Goal: Communication & Community: Answer question/provide support

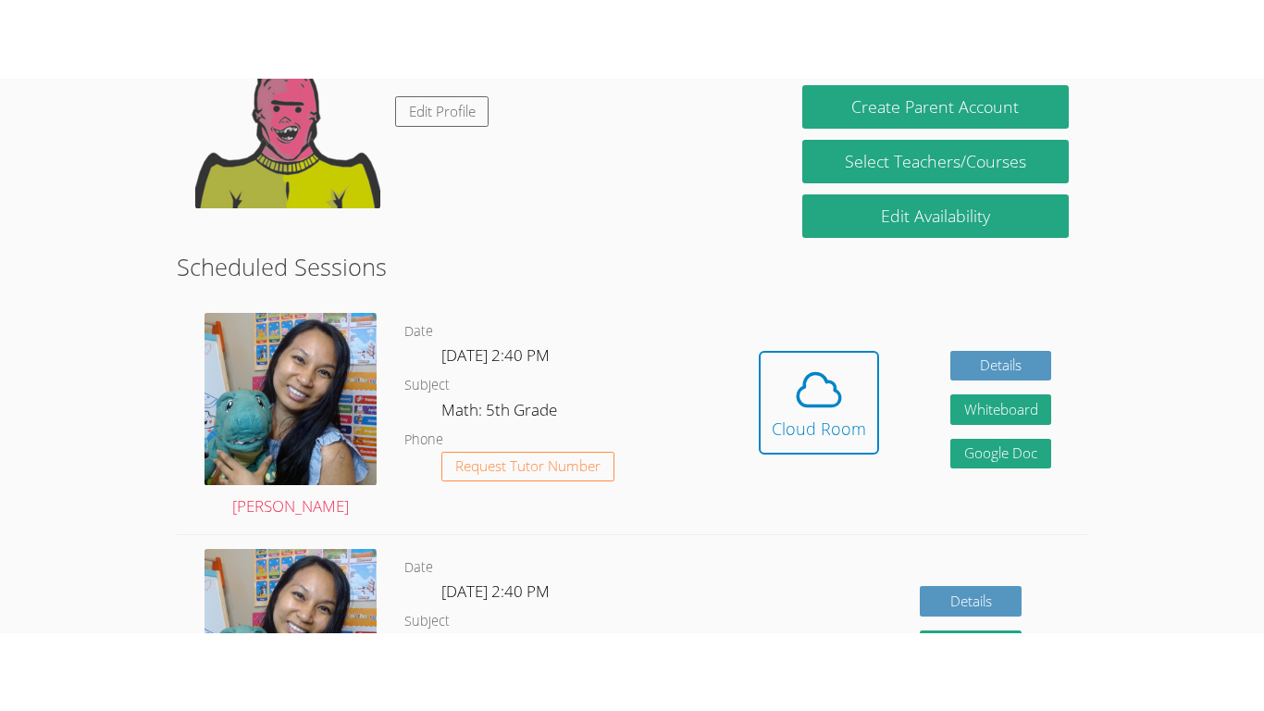
scroll to position [368, 0]
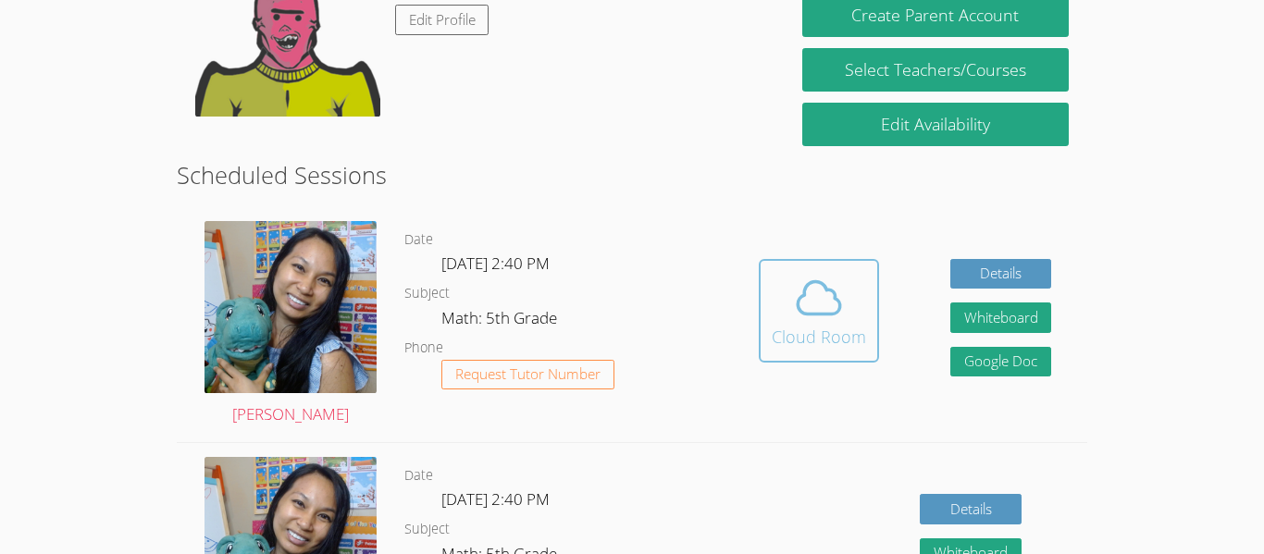
click at [787, 329] on div "Cloud Room" at bounding box center [819, 337] width 94 height 26
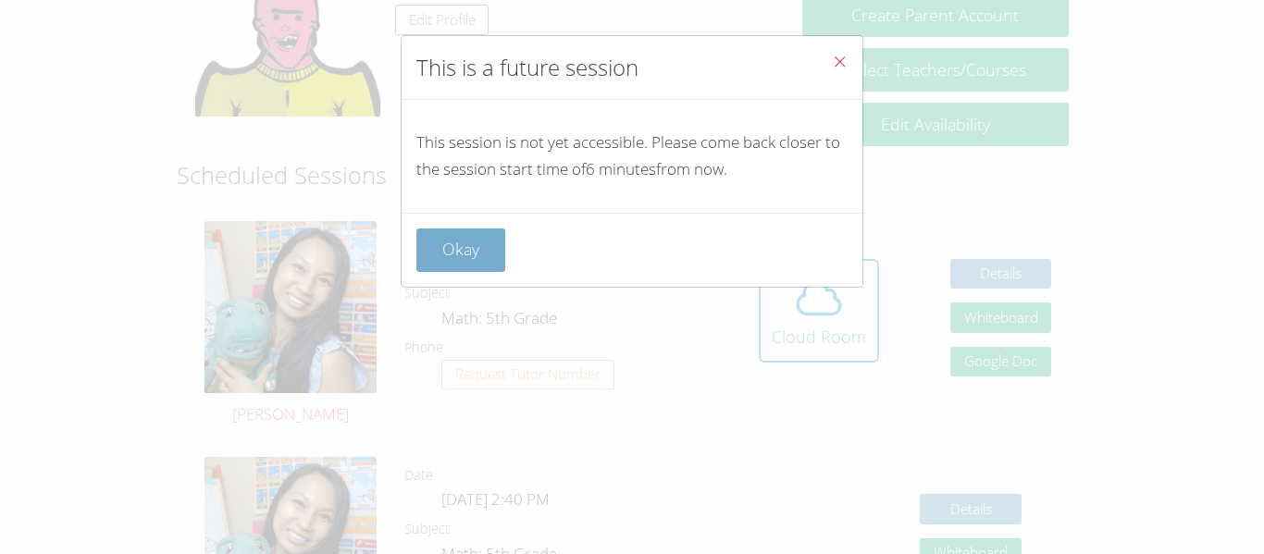
click at [454, 232] on button "Okay" at bounding box center [460, 250] width 89 height 43
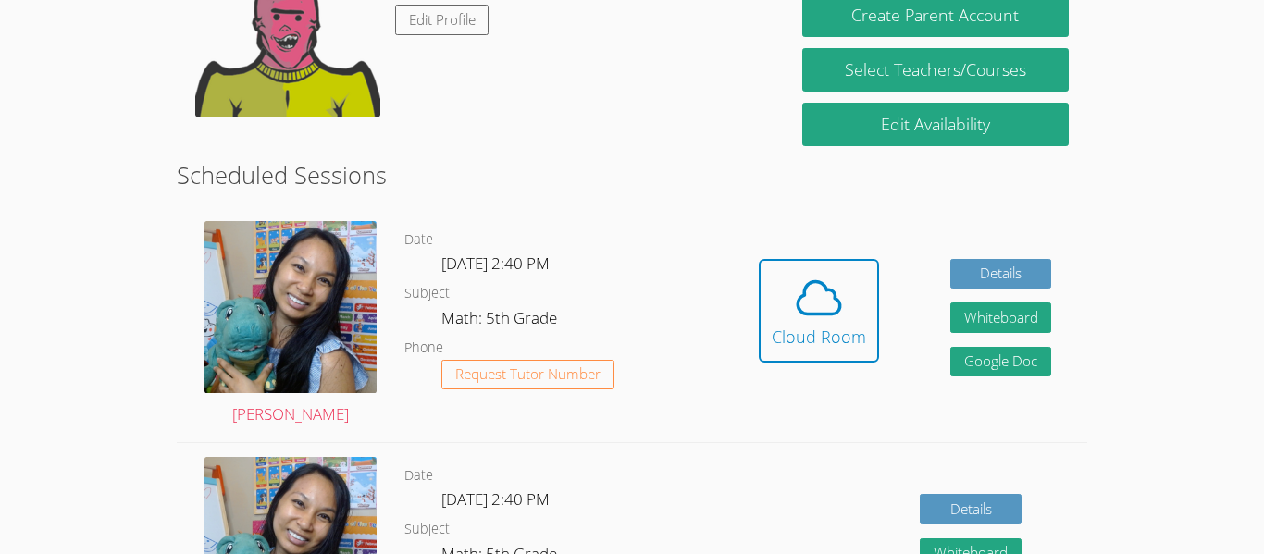
click at [810, 366] on link "Cloud Room" at bounding box center [819, 318] width 120 height 118
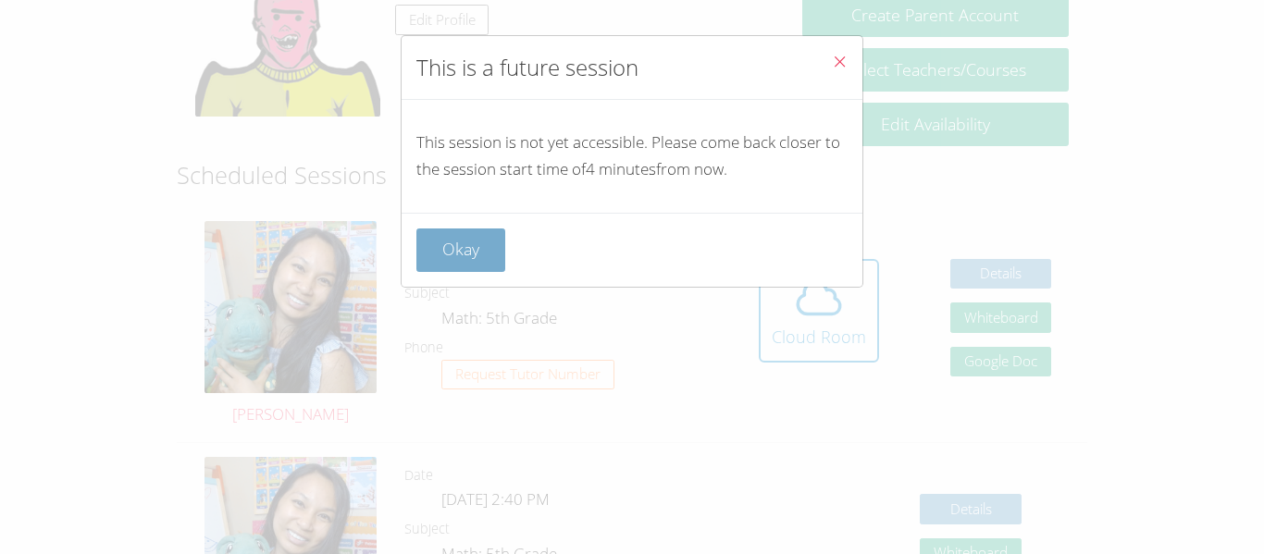
click at [433, 229] on button "Okay" at bounding box center [460, 250] width 89 height 43
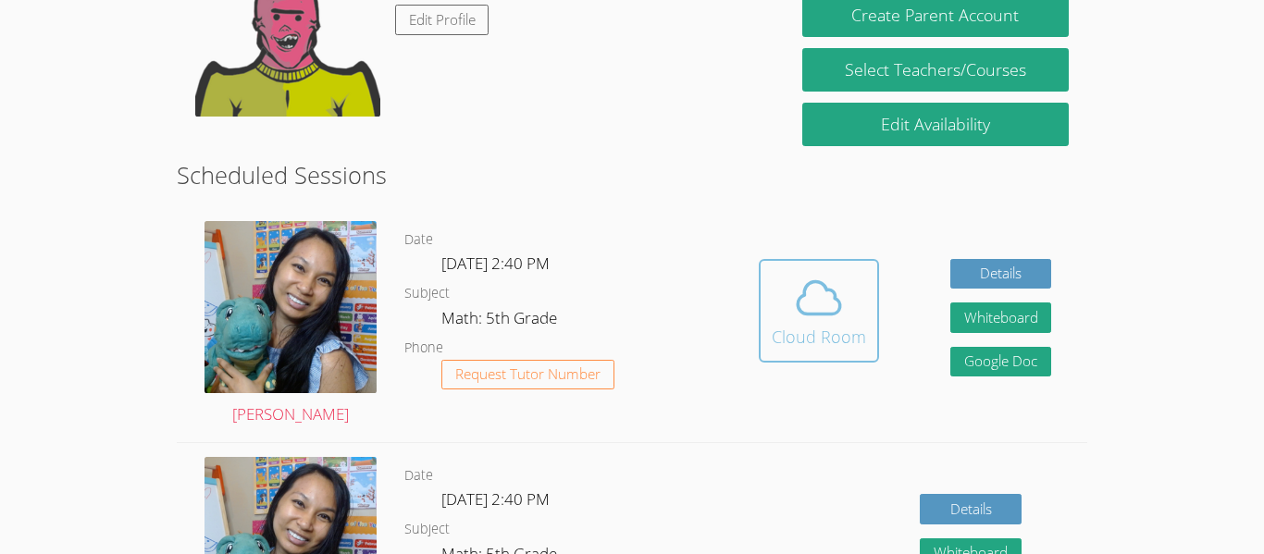
click at [763, 298] on button "Cloud Room" at bounding box center [819, 311] width 120 height 104
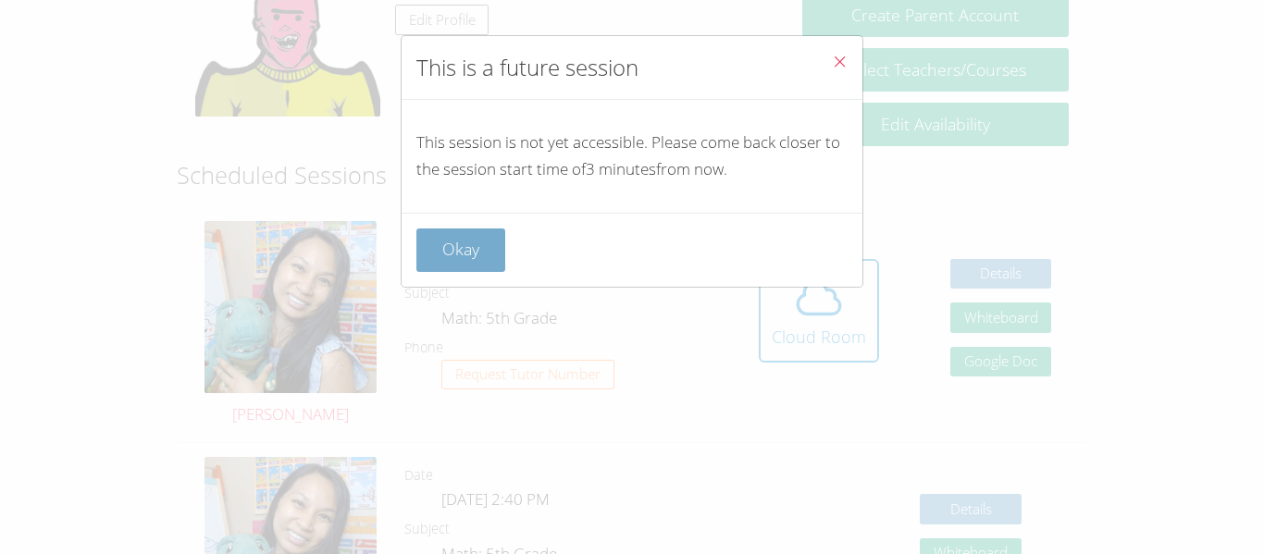
click at [452, 237] on button "Okay" at bounding box center [460, 250] width 89 height 43
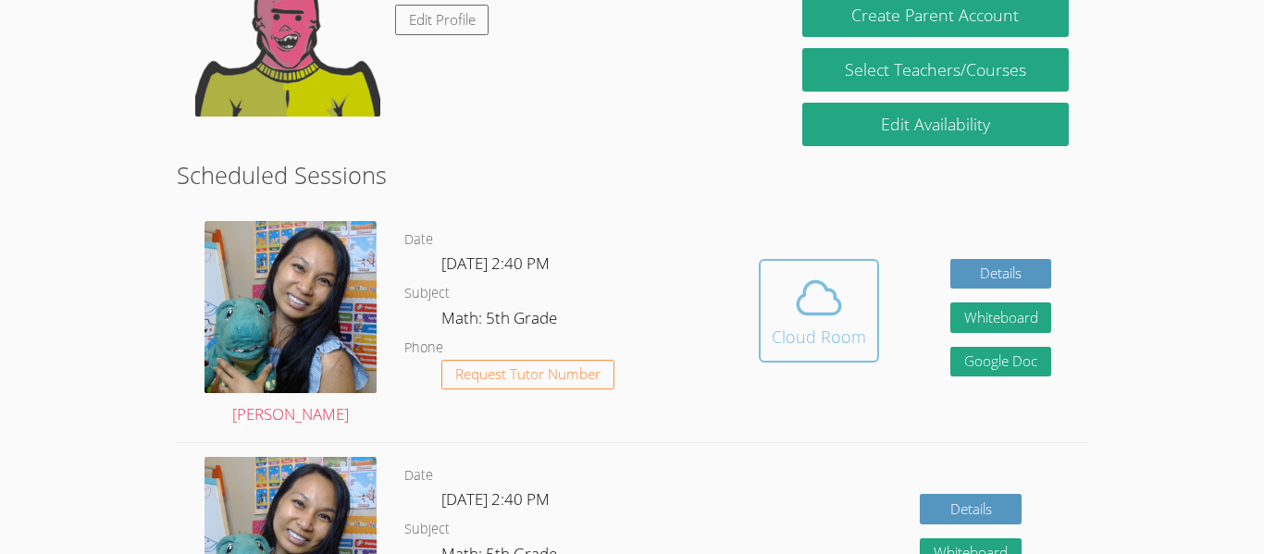
click at [797, 270] on button "Cloud Room" at bounding box center [819, 311] width 120 height 104
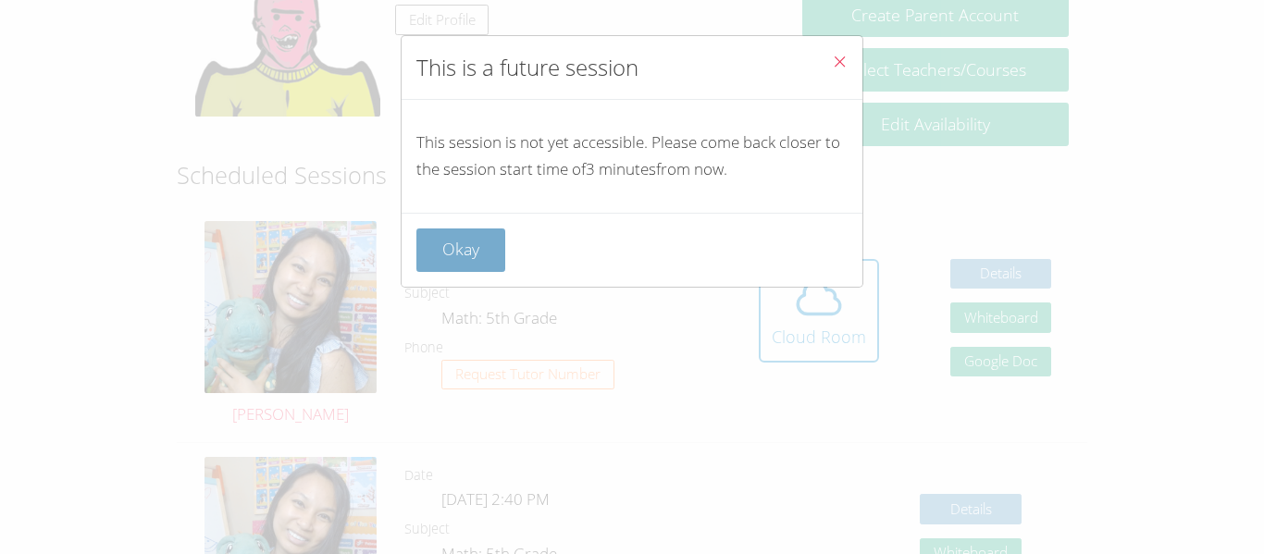
click at [490, 234] on button "Okay" at bounding box center [460, 250] width 89 height 43
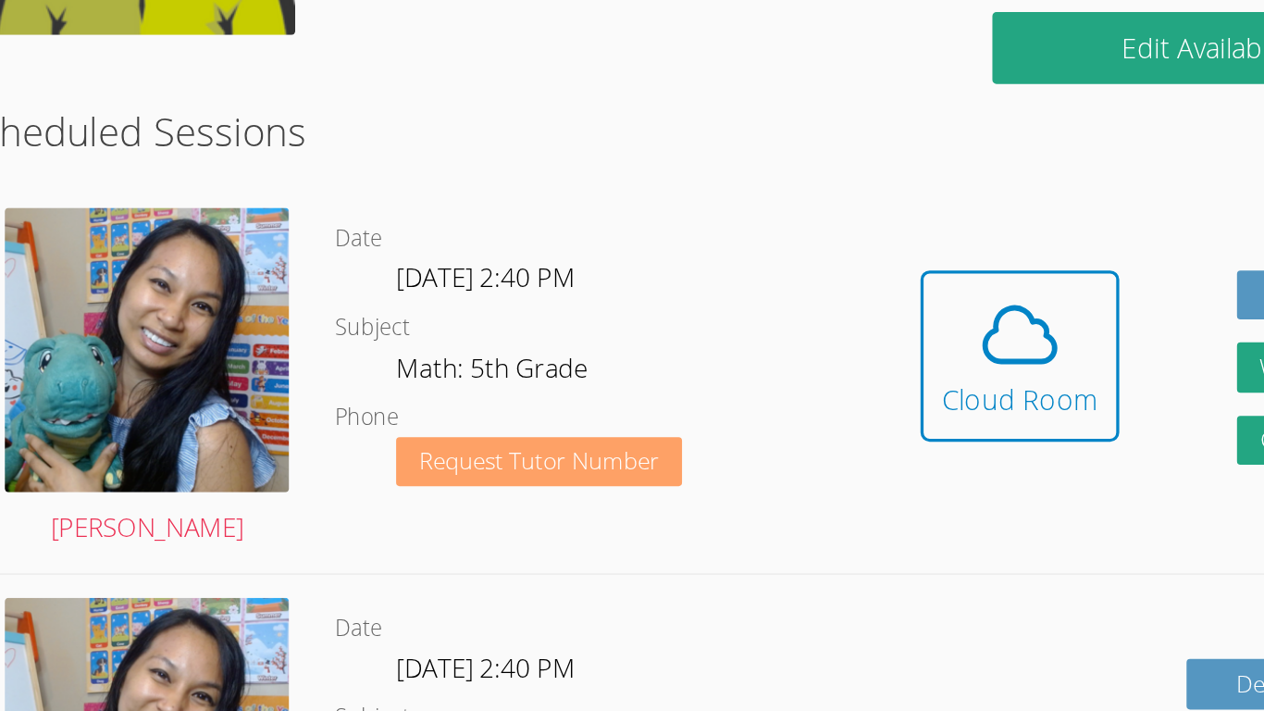
click at [465, 368] on span "Request Tutor Number" at bounding box center [527, 374] width 145 height 14
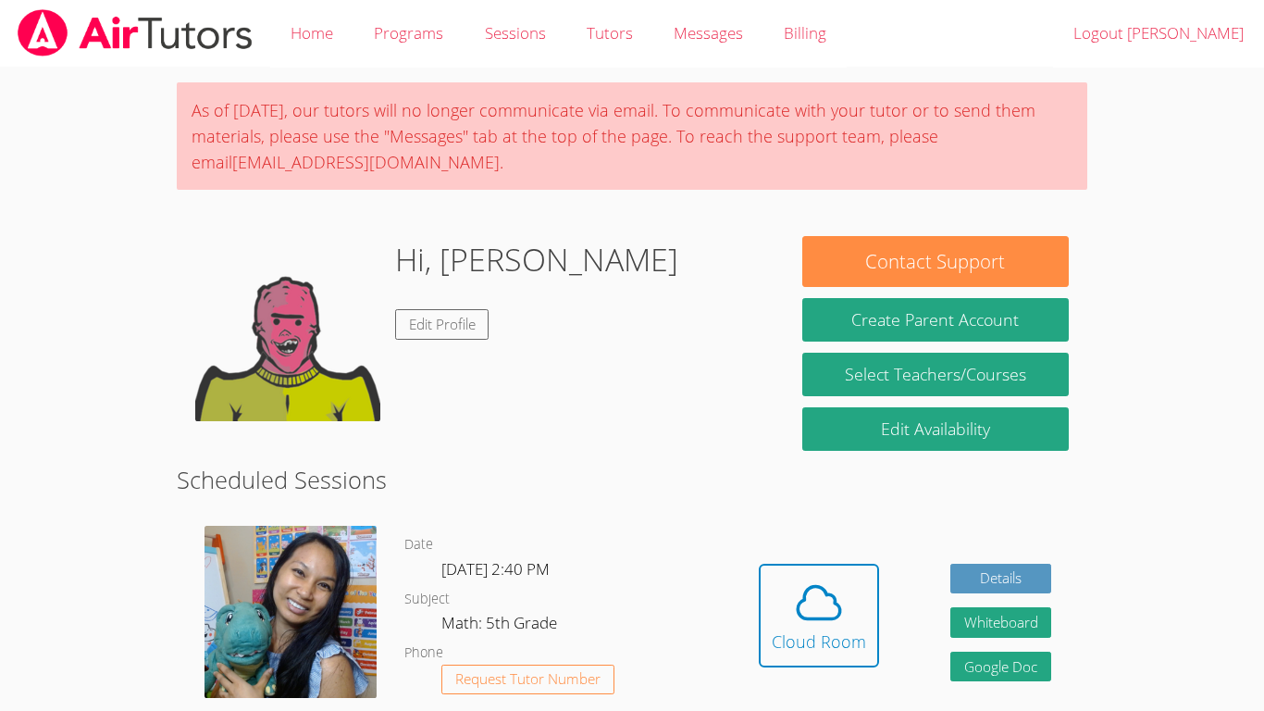
scroll to position [368, 0]
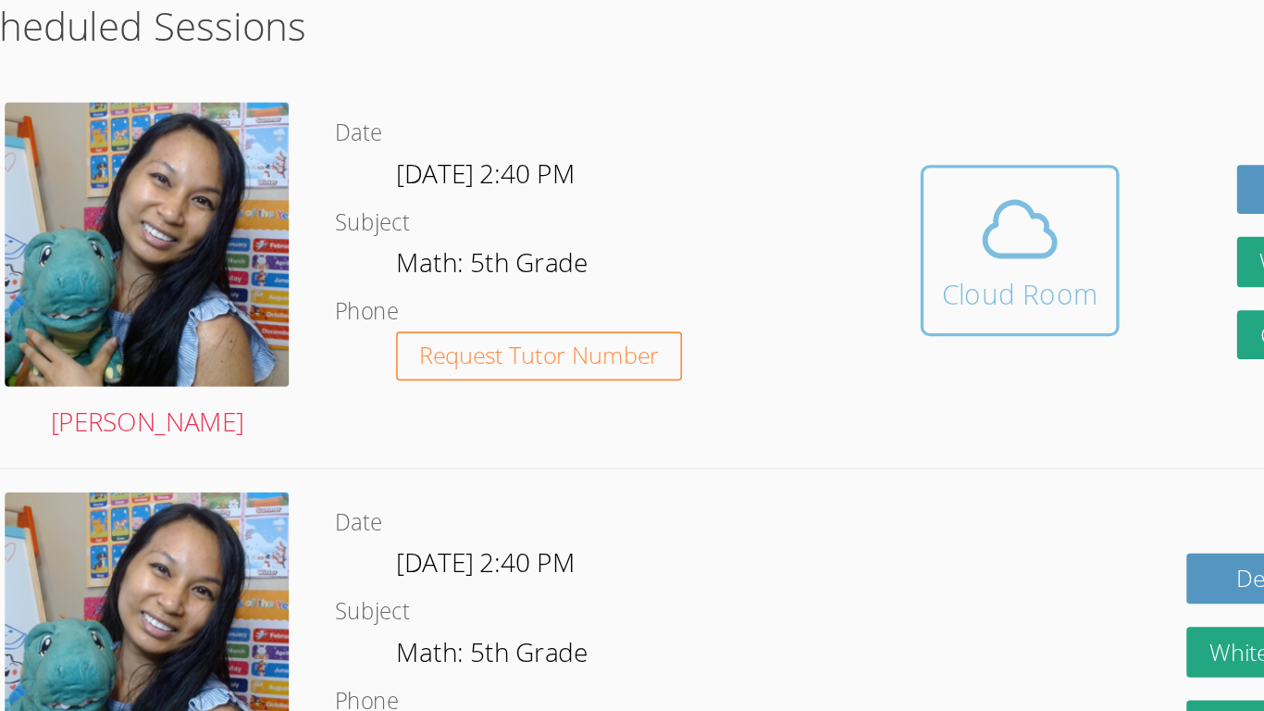
click at [856, 245] on span at bounding box center [819, 234] width 94 height 52
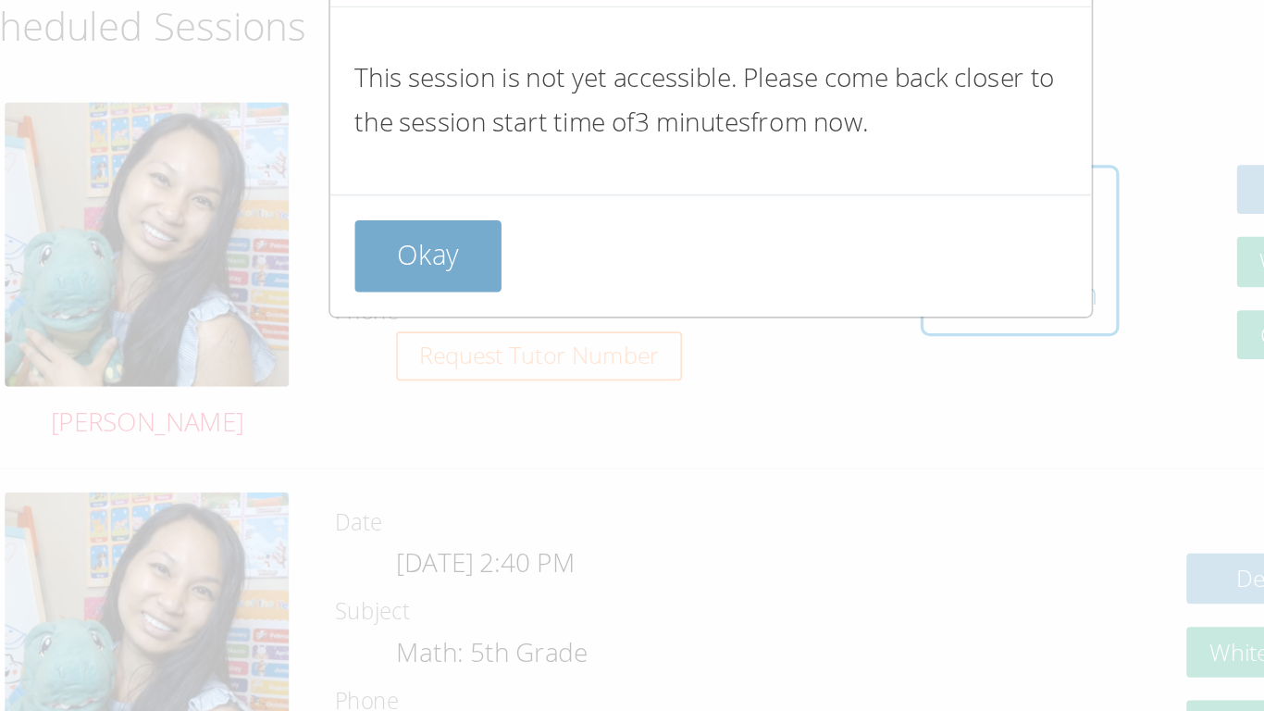
click at [482, 247] on button "Okay" at bounding box center [460, 250] width 89 height 43
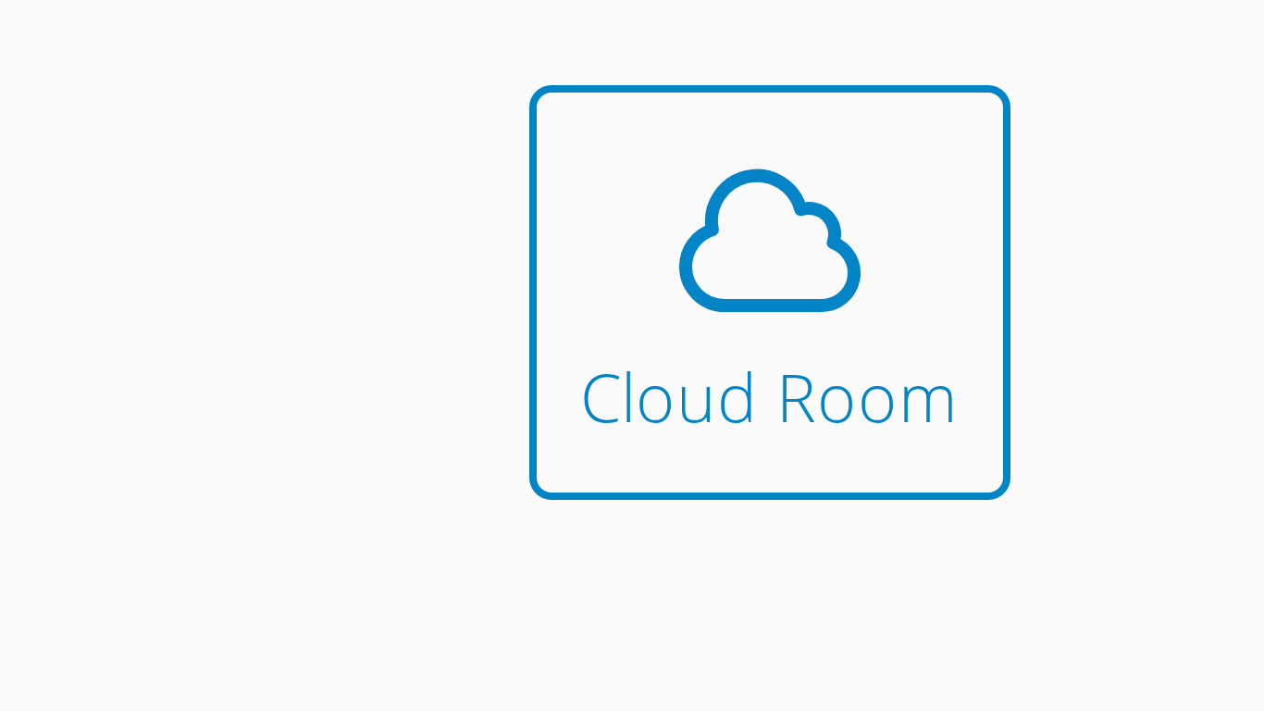
click at [785, 241] on span at bounding box center [819, 234] width 94 height 52
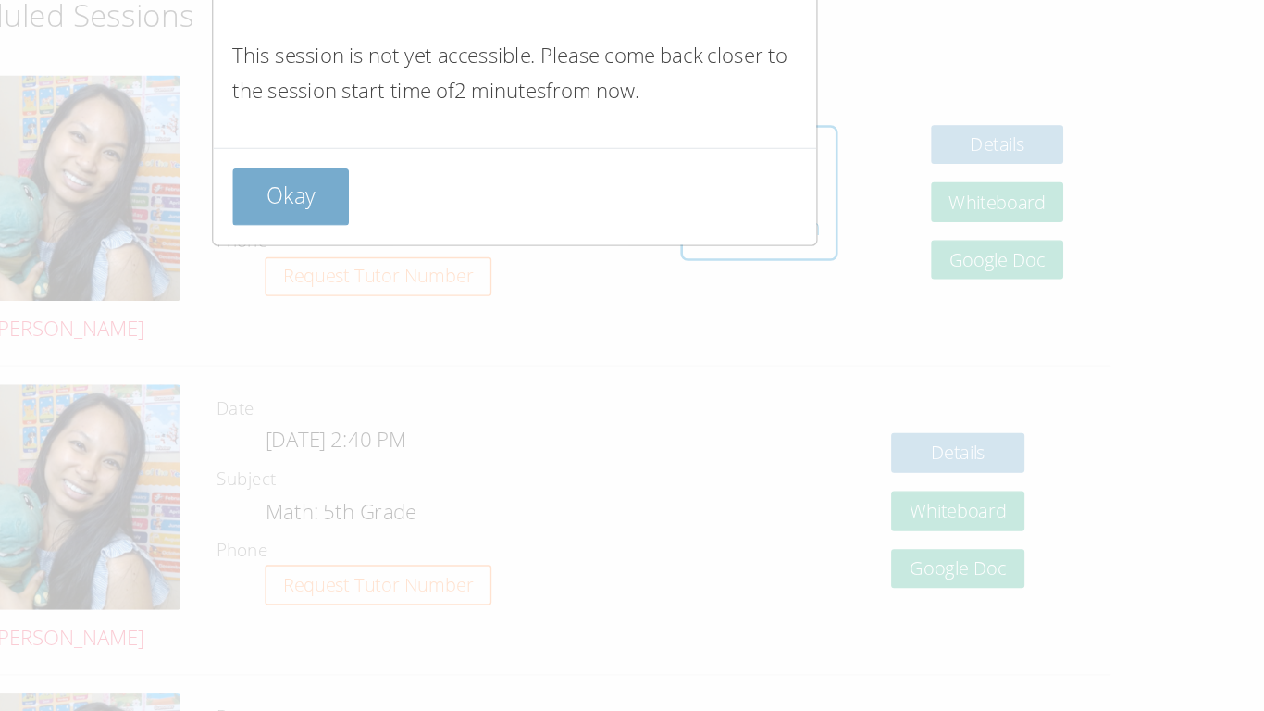
click at [453, 239] on button "Okay" at bounding box center [460, 250] width 89 height 43
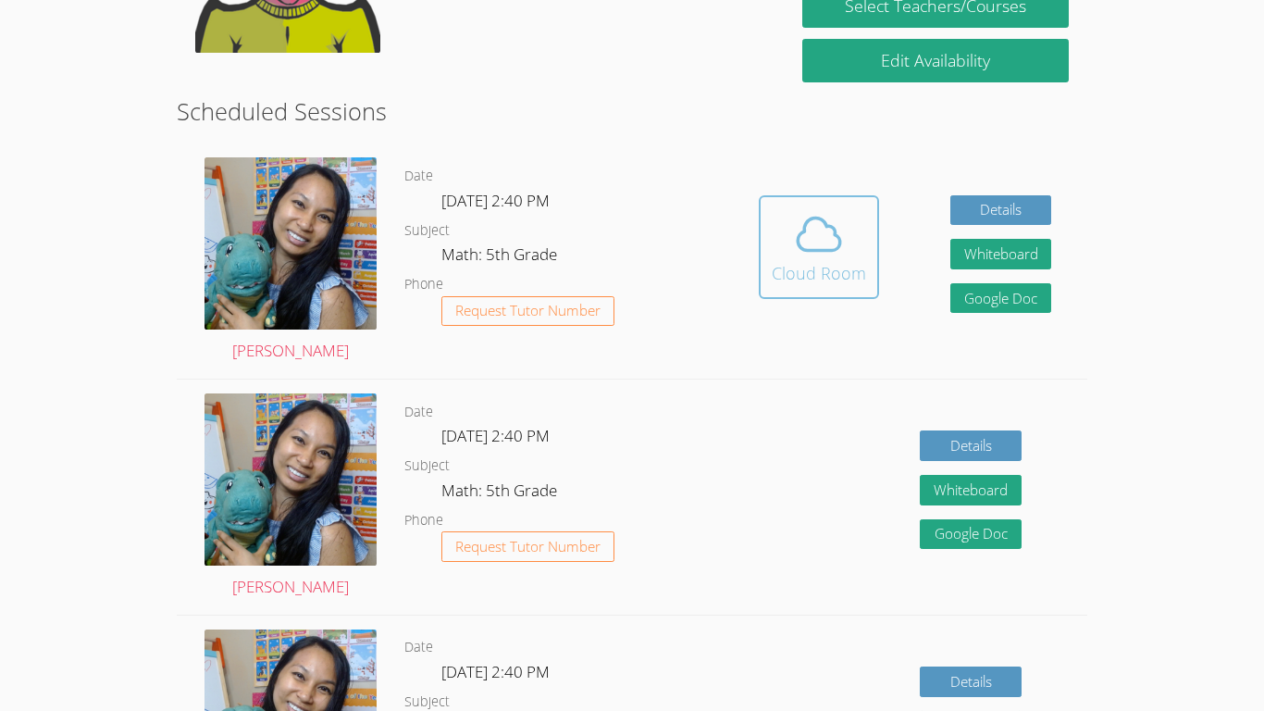
click at [870, 267] on button "Cloud Room" at bounding box center [819, 247] width 120 height 104
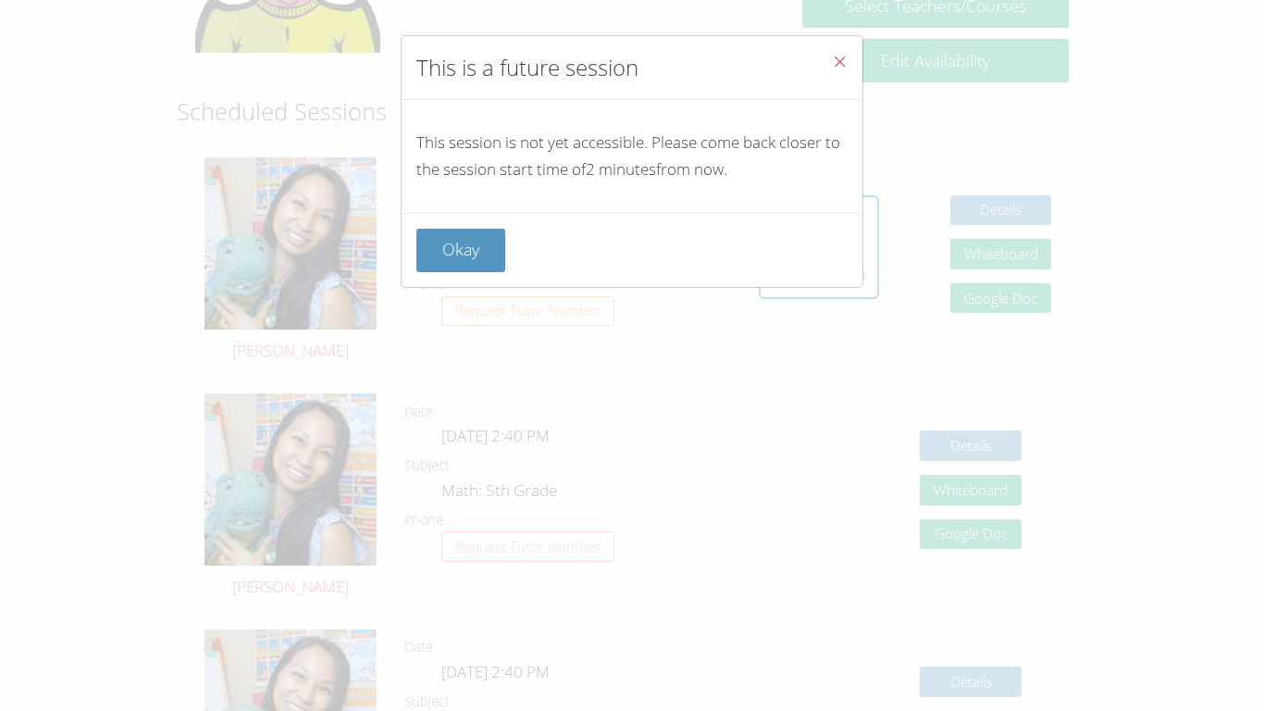
click at [506, 240] on div "Okay" at bounding box center [631, 250] width 431 height 43
click at [479, 237] on button "Okay" at bounding box center [460, 250] width 89 height 43
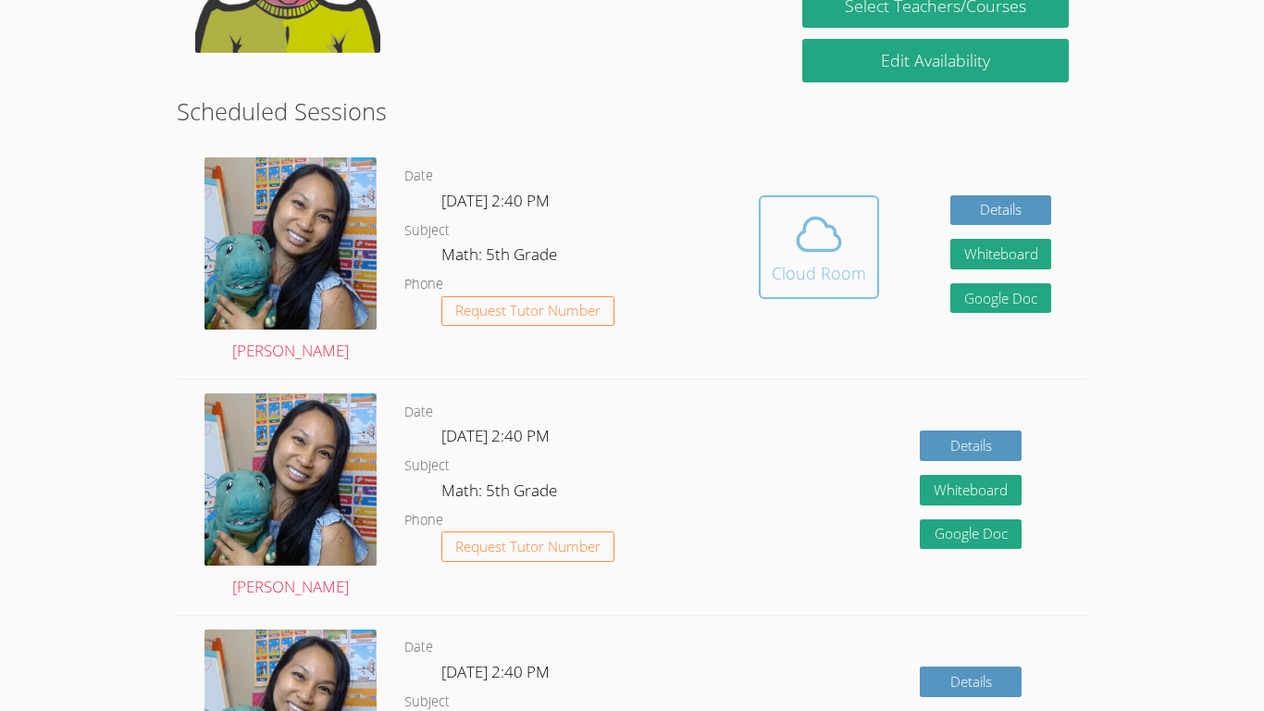
click at [800, 269] on div "Cloud Room" at bounding box center [819, 273] width 94 height 26
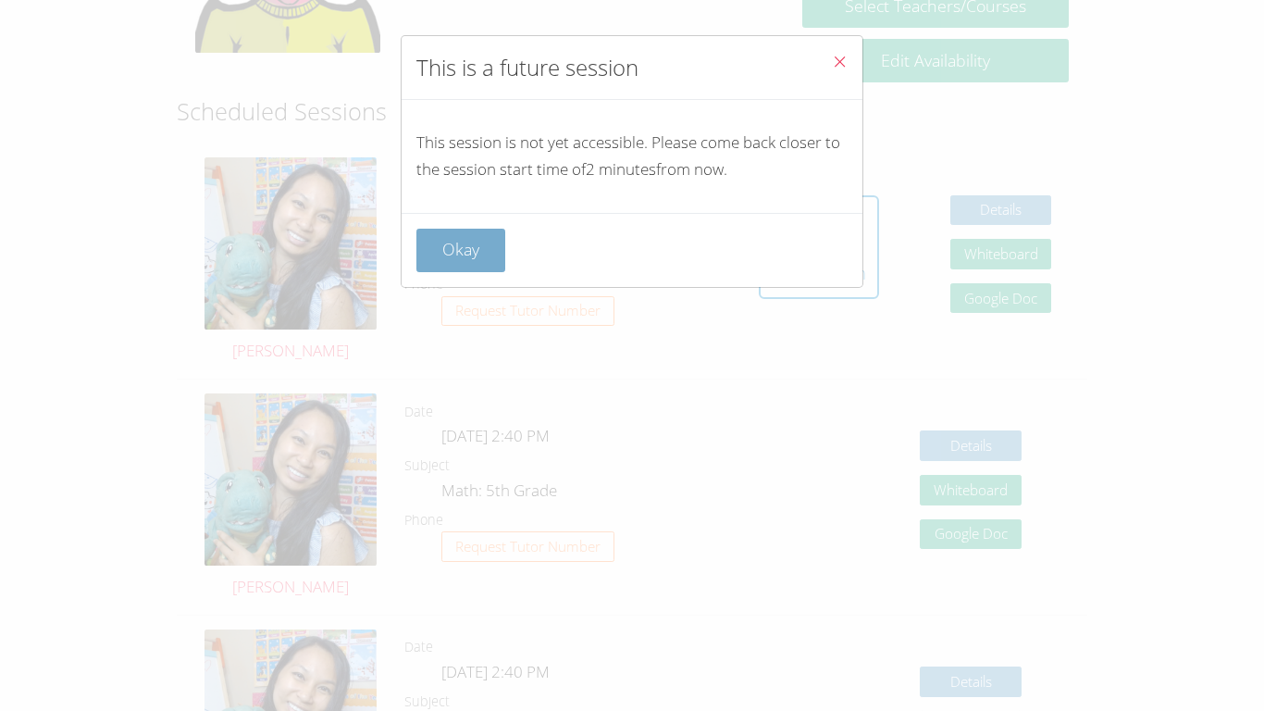
click at [459, 247] on button "Okay" at bounding box center [460, 250] width 89 height 43
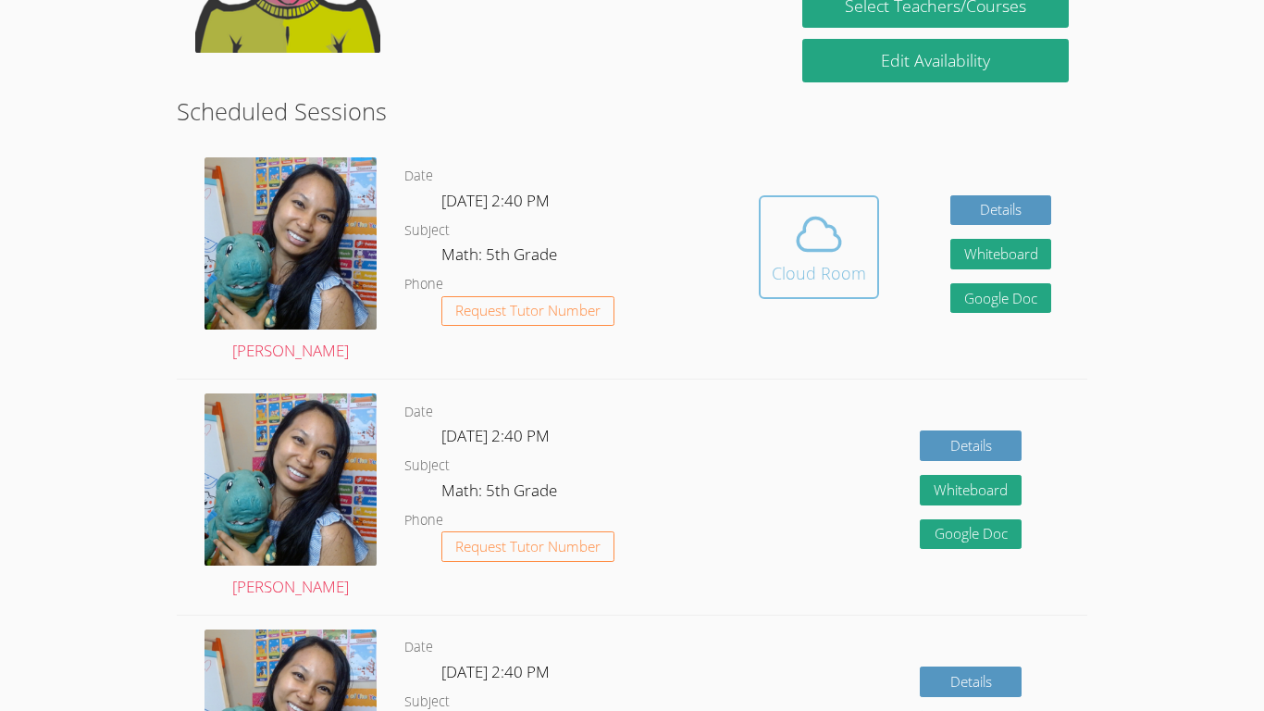
click at [863, 206] on button "Cloud Room" at bounding box center [819, 247] width 120 height 104
click at [862, 251] on span at bounding box center [819, 234] width 94 height 52
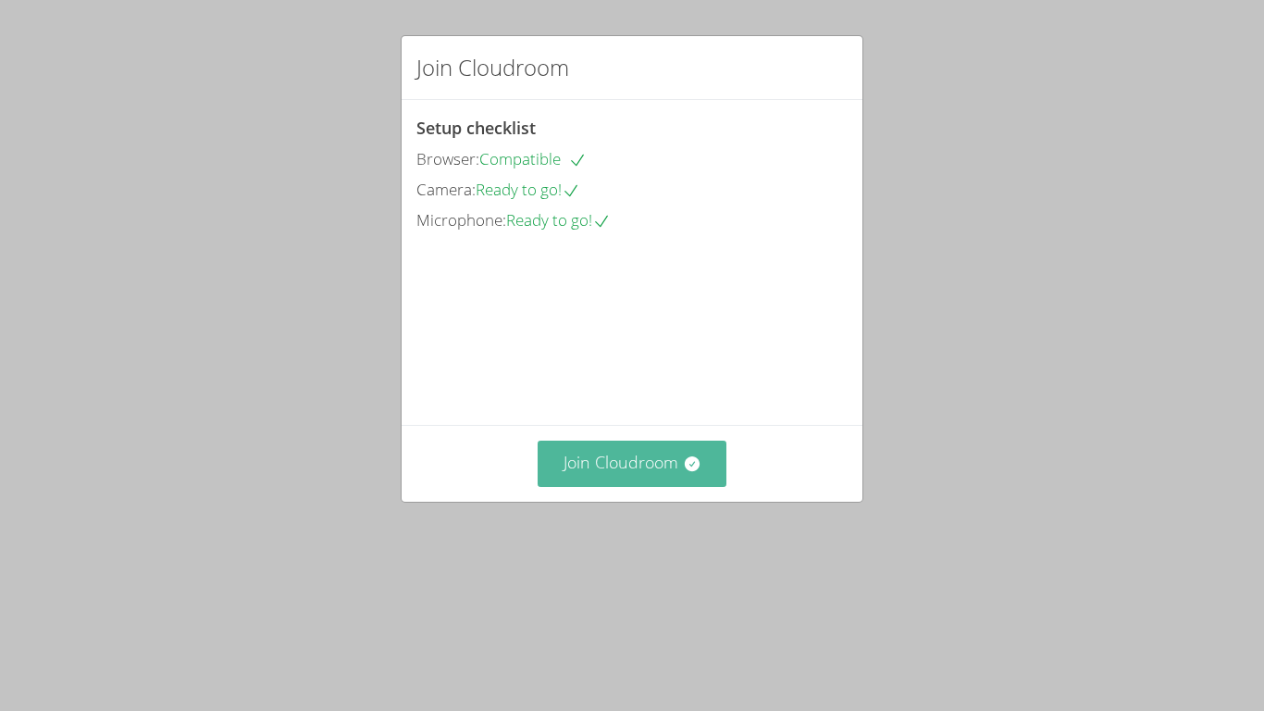
click at [608, 486] on button "Join Cloudroom" at bounding box center [633, 462] width 190 height 45
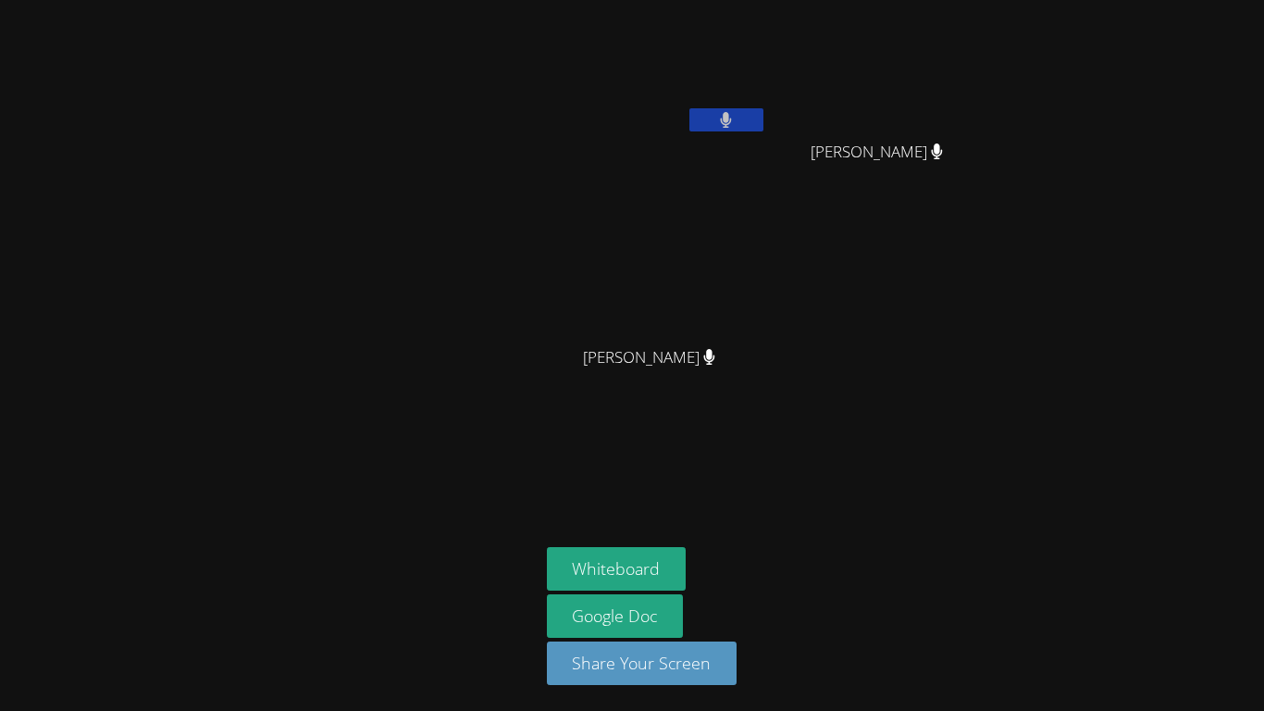
click at [608, 552] on button "Whiteboard" at bounding box center [617, 568] width 140 height 43
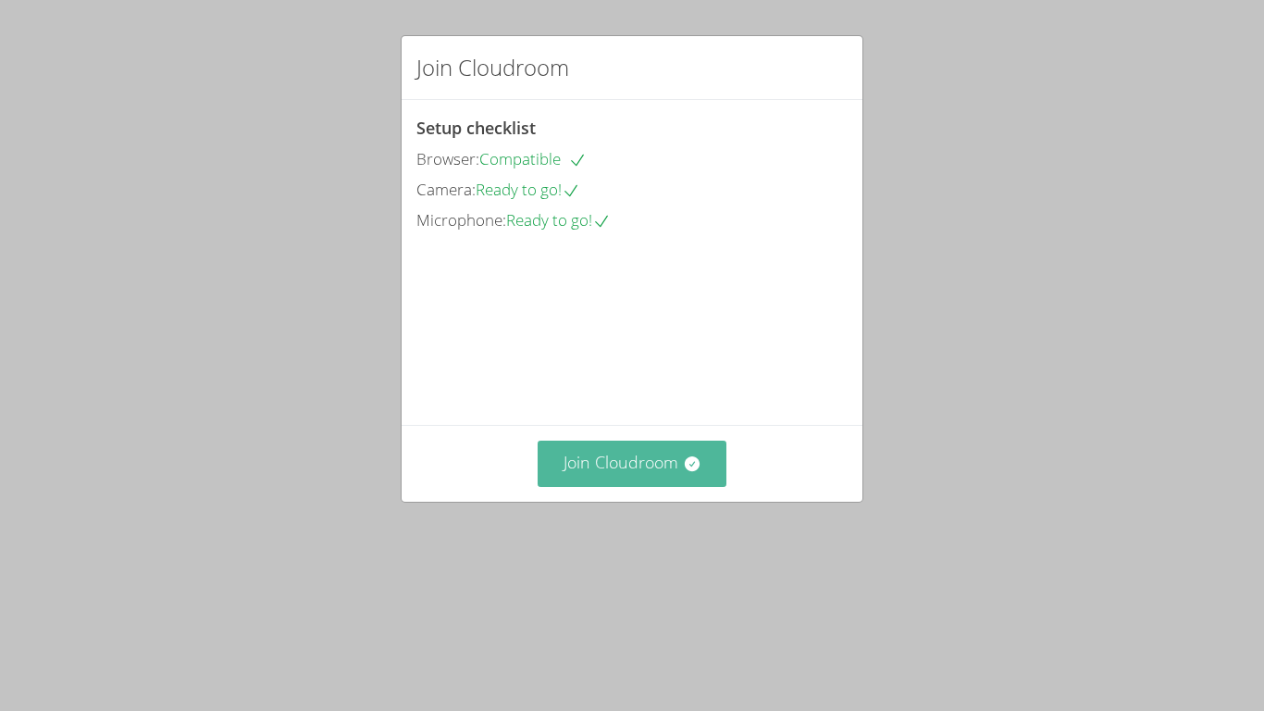
click at [647, 486] on button "Join Cloudroom" at bounding box center [633, 462] width 190 height 45
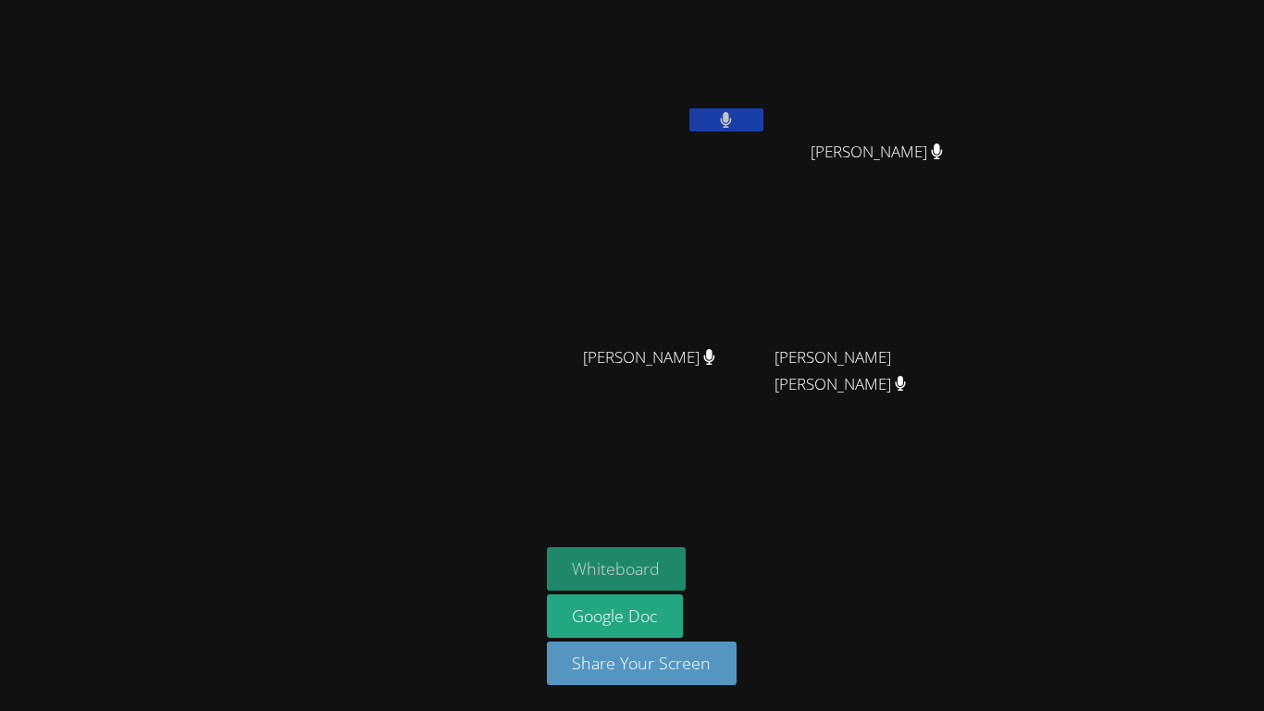
click at [600, 570] on button "Whiteboard" at bounding box center [617, 568] width 140 height 43
click at [754, 129] on button at bounding box center [726, 119] width 74 height 23
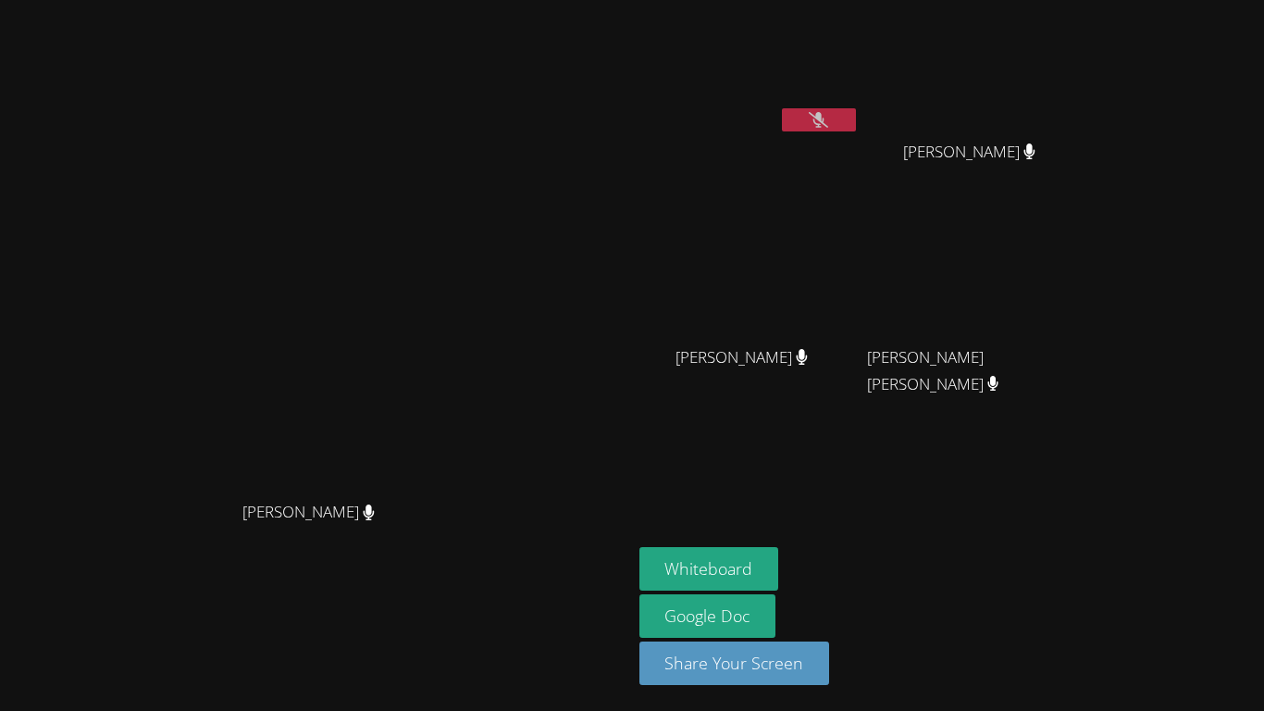
click at [856, 130] on button at bounding box center [819, 119] width 74 height 23
click at [810, 113] on icon at bounding box center [818, 120] width 19 height 16
click at [812, 113] on icon at bounding box center [818, 120] width 12 height 16
click at [813, 117] on icon at bounding box center [818, 120] width 11 height 16
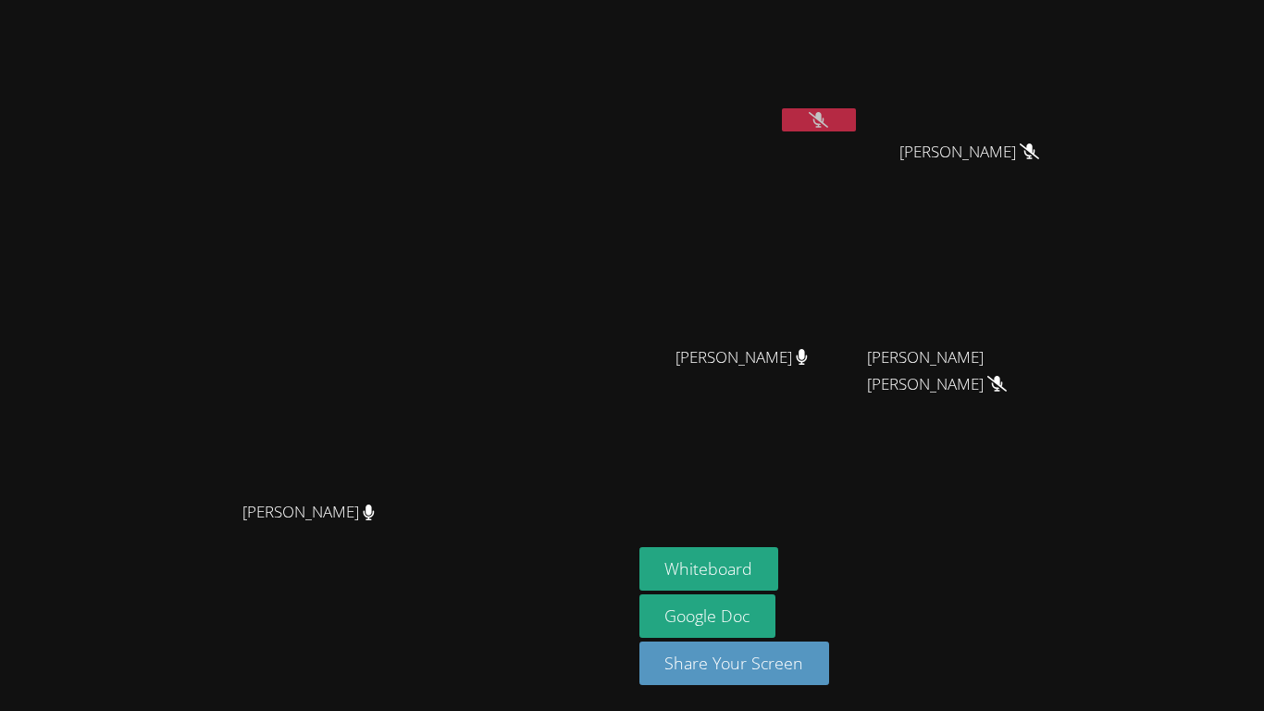
click at [856, 109] on button at bounding box center [819, 119] width 74 height 23
click at [823, 111] on button at bounding box center [819, 119] width 74 height 23
click at [810, 120] on icon at bounding box center [818, 120] width 19 height 16
click at [812, 120] on icon at bounding box center [818, 120] width 12 height 16
click at [810, 120] on icon at bounding box center [818, 120] width 19 height 16
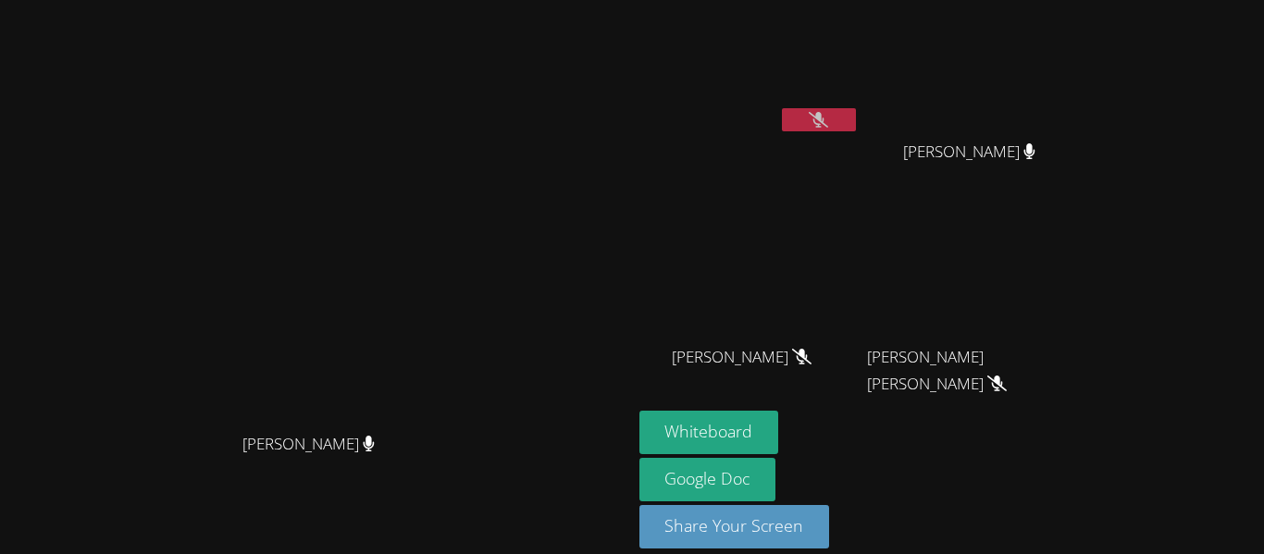
click at [792, 124] on button at bounding box center [819, 119] width 74 height 23
click at [825, 121] on button at bounding box center [819, 119] width 74 height 23
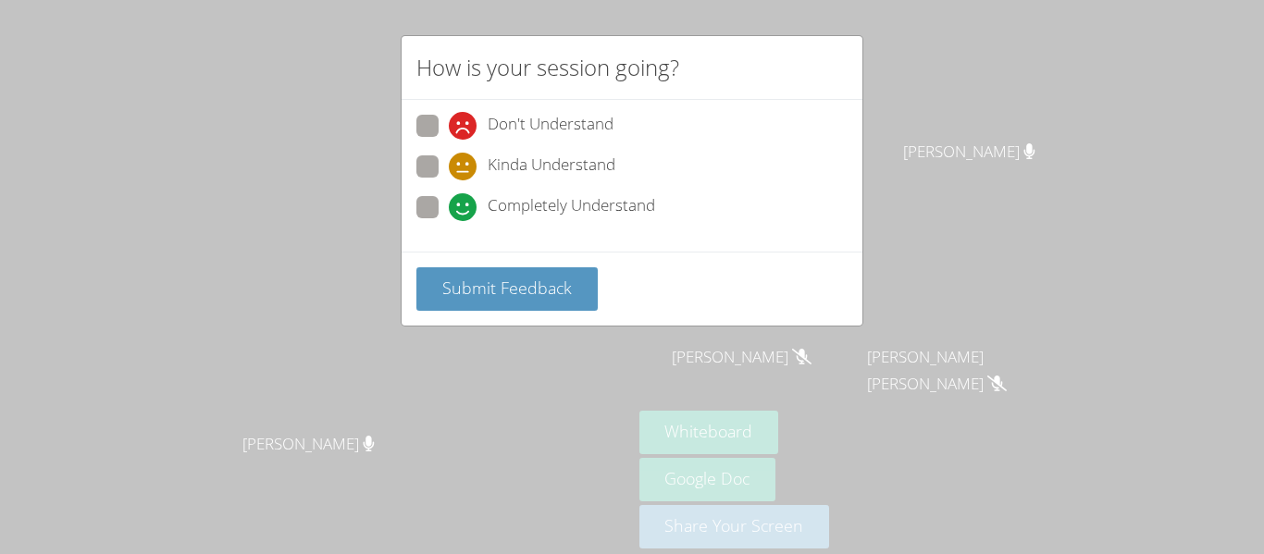
click at [564, 190] on div "Don't Understand Kinda Understand Completely Understand" at bounding box center [631, 172] width 431 height 115
click at [550, 201] on span "Completely Understand" at bounding box center [571, 207] width 167 height 28
click at [465, 201] on input "Completely Understand" at bounding box center [457, 204] width 16 height 16
radio input "true"
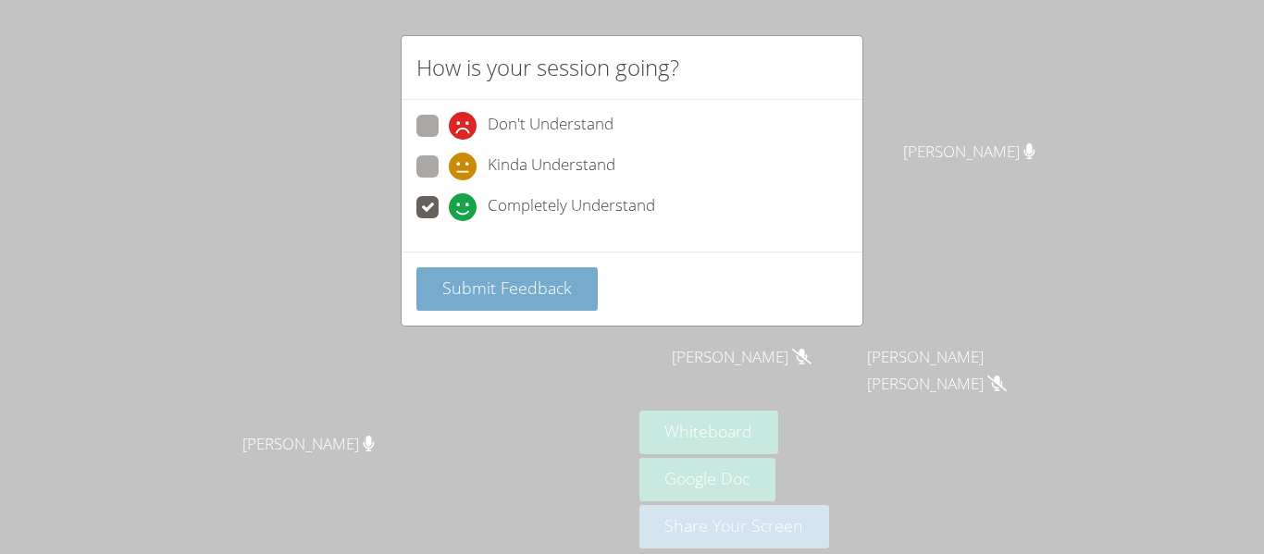
click at [507, 291] on span "Submit Feedback" at bounding box center [507, 288] width 130 height 22
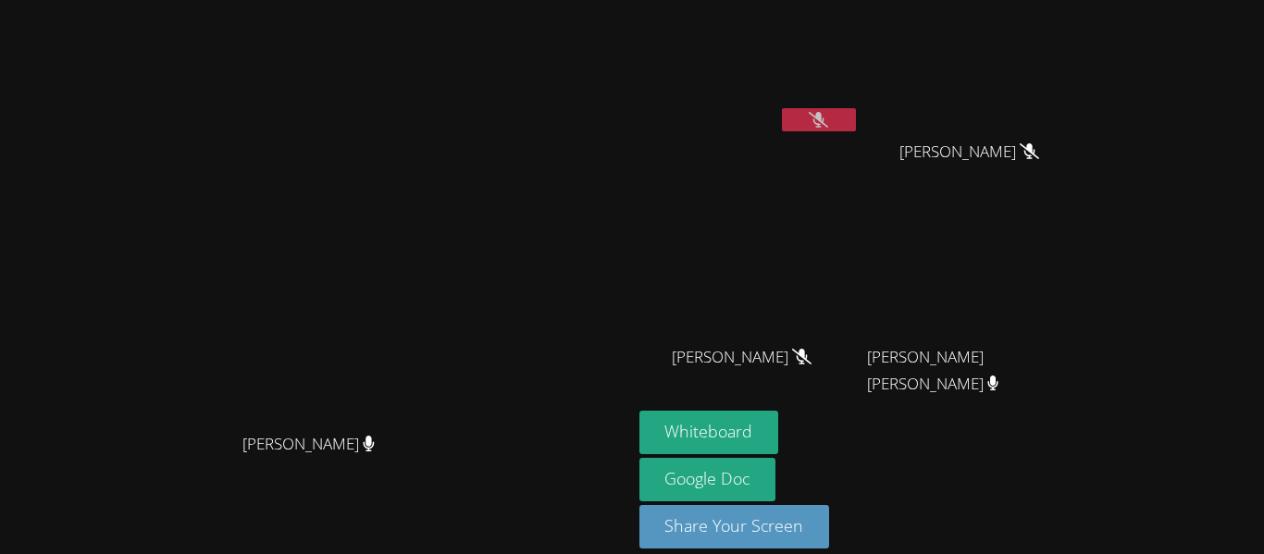
click at [824, 103] on video at bounding box center [749, 69] width 220 height 124
click at [842, 127] on button at bounding box center [819, 119] width 74 height 23
click at [782, 108] on button at bounding box center [819, 119] width 74 height 23
